Goal: Book appointment/travel/reservation

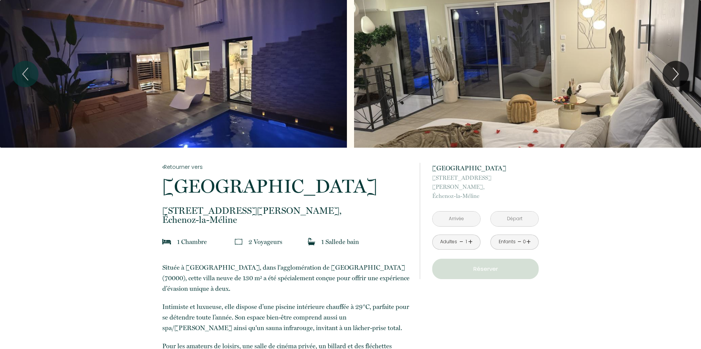
click at [470, 211] on input "text" at bounding box center [457, 218] width 48 height 15
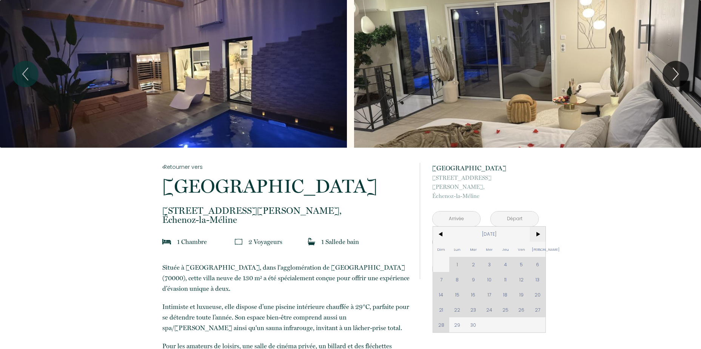
click at [538, 227] on span ">" at bounding box center [538, 234] width 16 height 15
click at [540, 227] on span ">" at bounding box center [538, 234] width 16 height 15
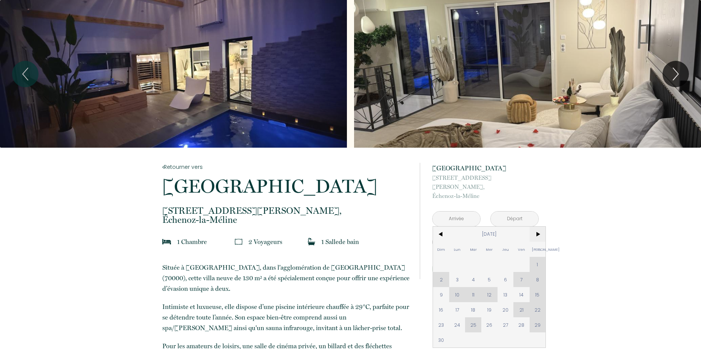
click at [541, 227] on span ">" at bounding box center [538, 234] width 16 height 15
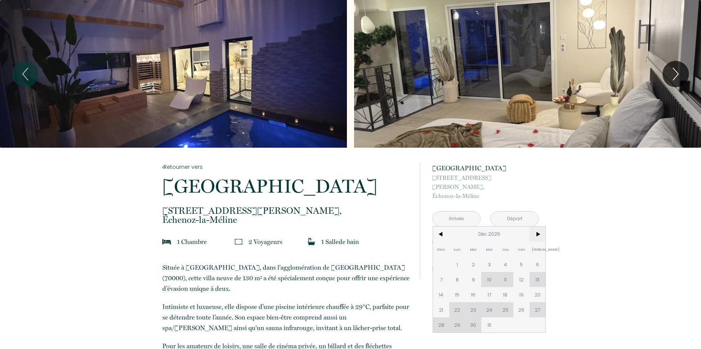
click at [543, 227] on span ">" at bounding box center [538, 234] width 16 height 15
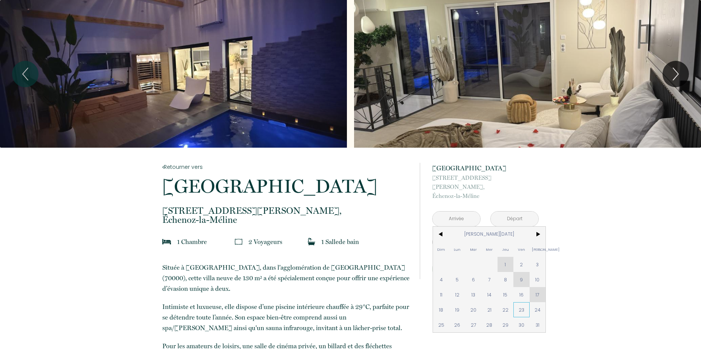
click at [523, 302] on span "23" at bounding box center [522, 309] width 16 height 15
type input "[DATE][PERSON_NAME]"
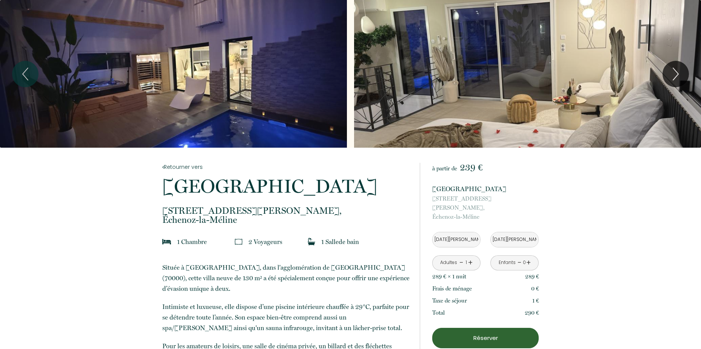
click at [520, 205] on p "[STREET_ADDRESS][PERSON_NAME]-la-Méline" at bounding box center [485, 207] width 106 height 27
click at [528, 232] on input "[DATE][PERSON_NAME]" at bounding box center [515, 239] width 48 height 15
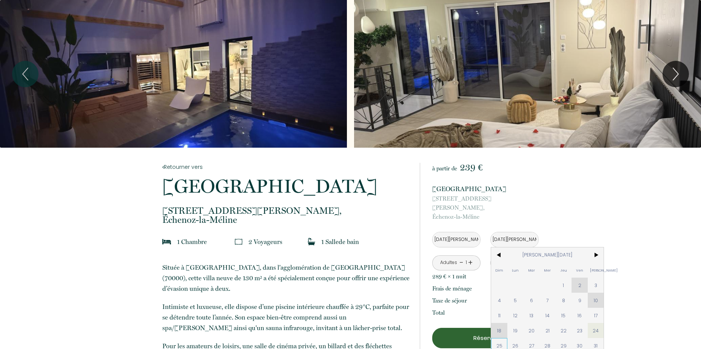
click at [501, 338] on span "25" at bounding box center [499, 345] width 16 height 15
type input "[DATE][PERSON_NAME]"
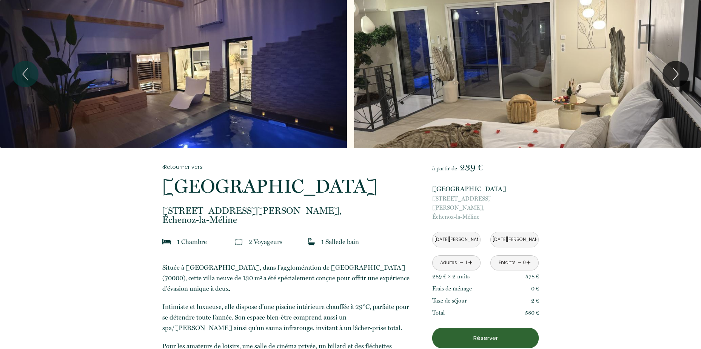
click at [472, 257] on link "+" at bounding box center [470, 263] width 5 height 12
click at [457, 232] on input "[DATE][PERSON_NAME]" at bounding box center [457, 239] width 48 height 15
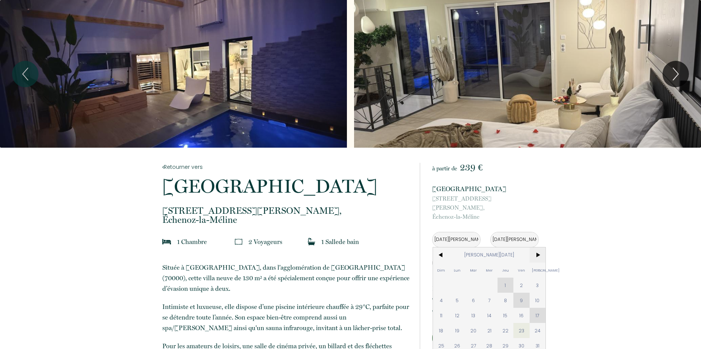
click at [537, 247] on span ">" at bounding box center [538, 254] width 16 height 15
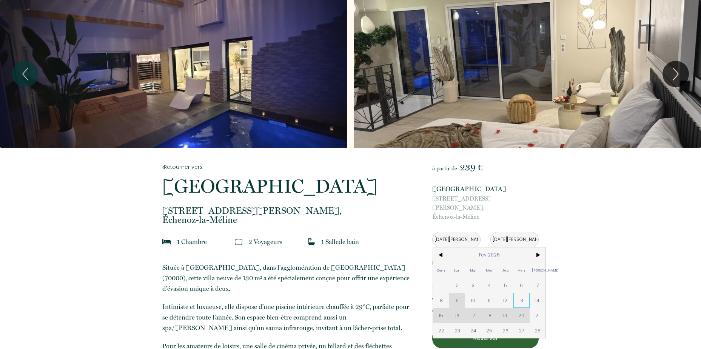
click at [524, 293] on span "13" at bounding box center [522, 300] width 16 height 15
type input "[DATE]"
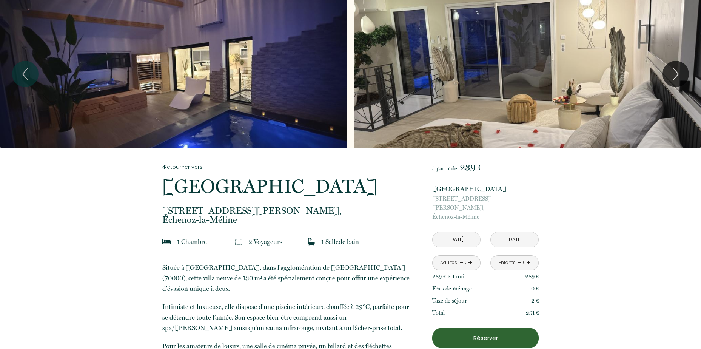
click at [531, 232] on input "[DATE]" at bounding box center [515, 239] width 48 height 15
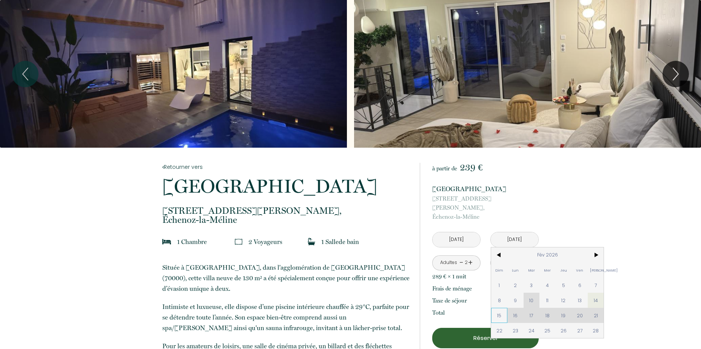
click at [498, 308] on span "15" at bounding box center [499, 315] width 16 height 15
type input "[DATE]"
